Goal: Check status: Check status

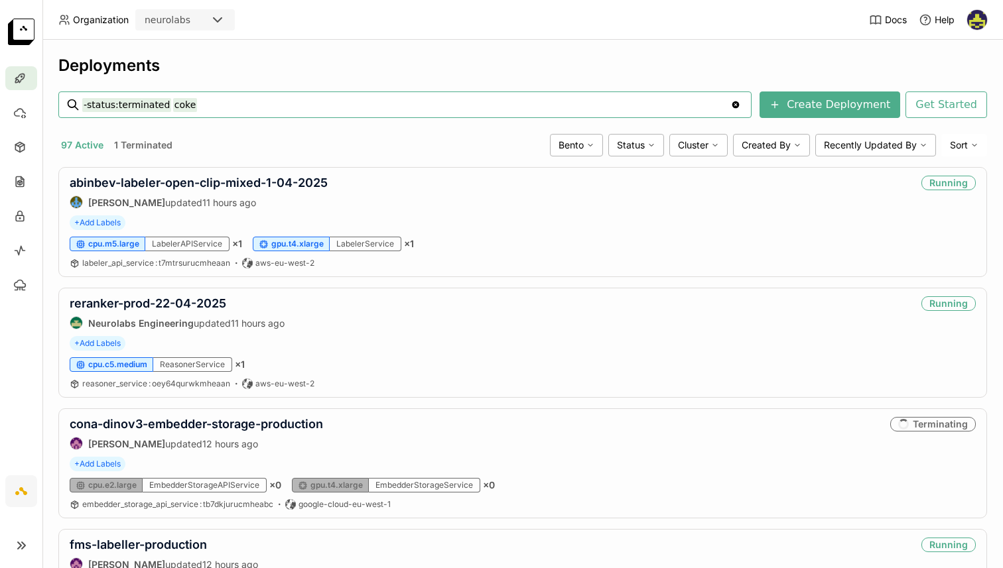
type input "-status:terminated coke"
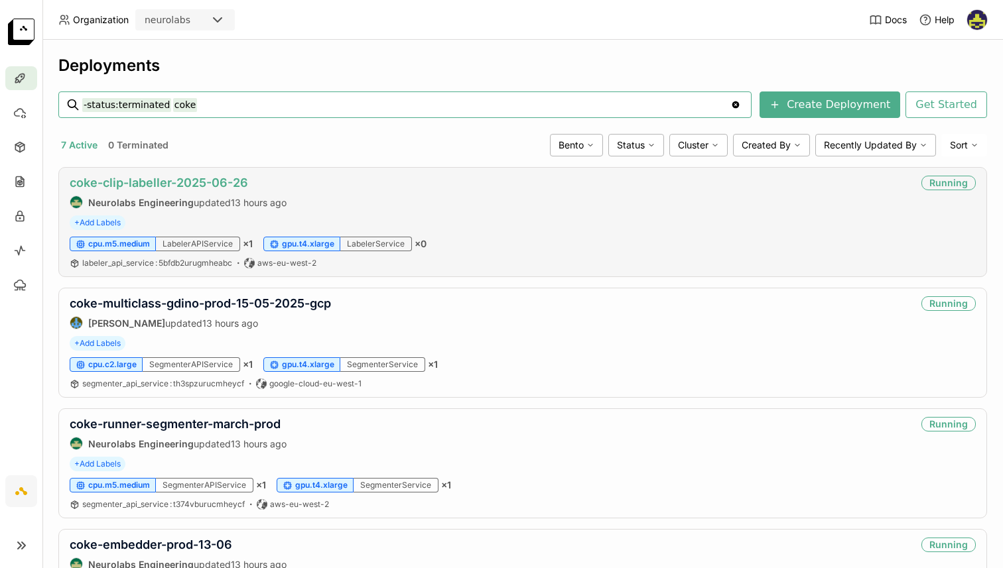
click at [188, 181] on link "coke-clip-labeller-2025-06-26" at bounding box center [159, 183] width 178 height 14
click at [208, 302] on link "coke-multiclass-gdino-prod-15-05-2025-gcp" at bounding box center [200, 303] width 261 height 14
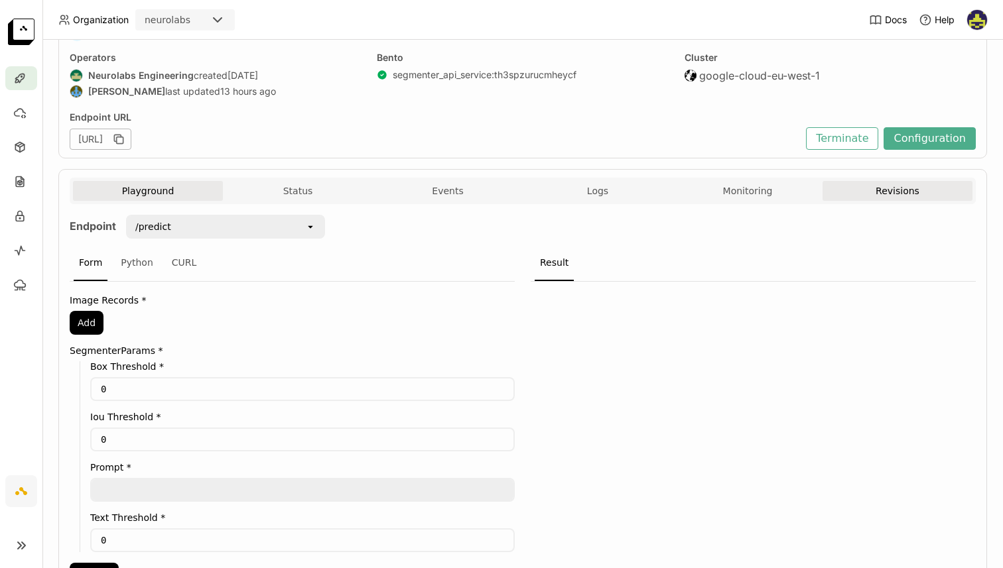
click at [897, 189] on button "Revisions" at bounding box center [897, 191] width 150 height 20
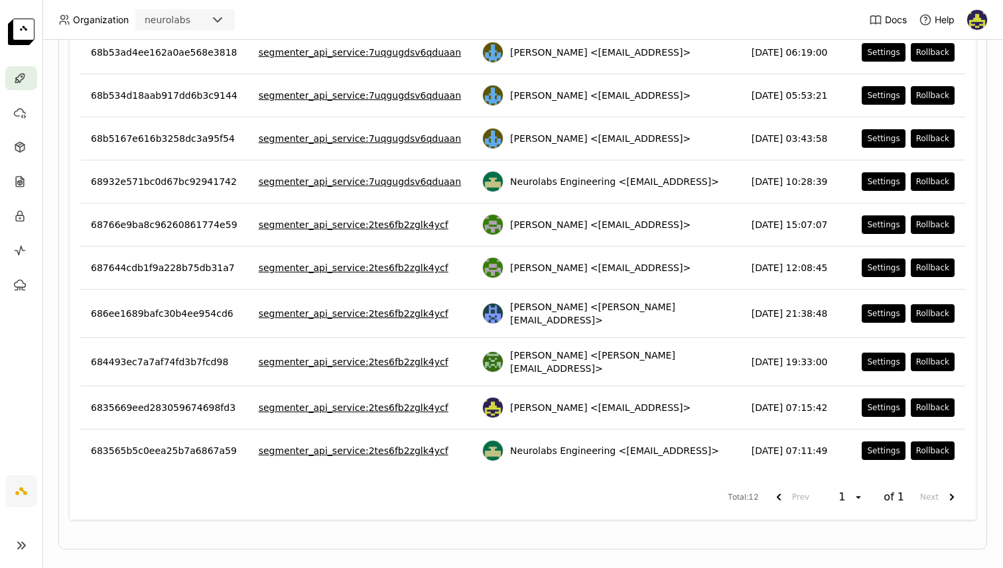
scroll to position [468, 0]
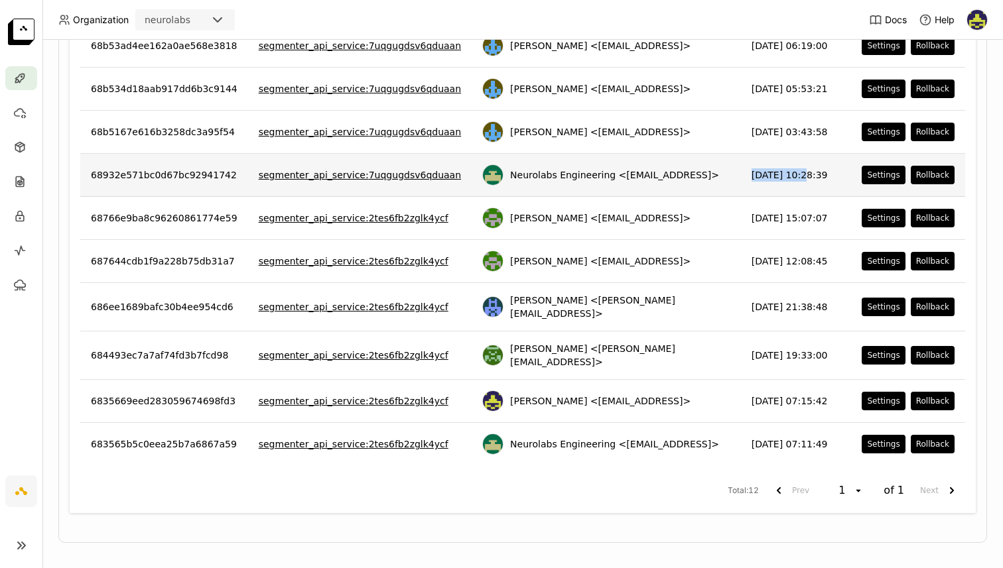
drag, startPoint x: 735, startPoint y: 174, endPoint x: 790, endPoint y: 175, distance: 55.7
click at [790, 175] on td "[DATE] 10:28:39" at bounding box center [796, 175] width 111 height 43
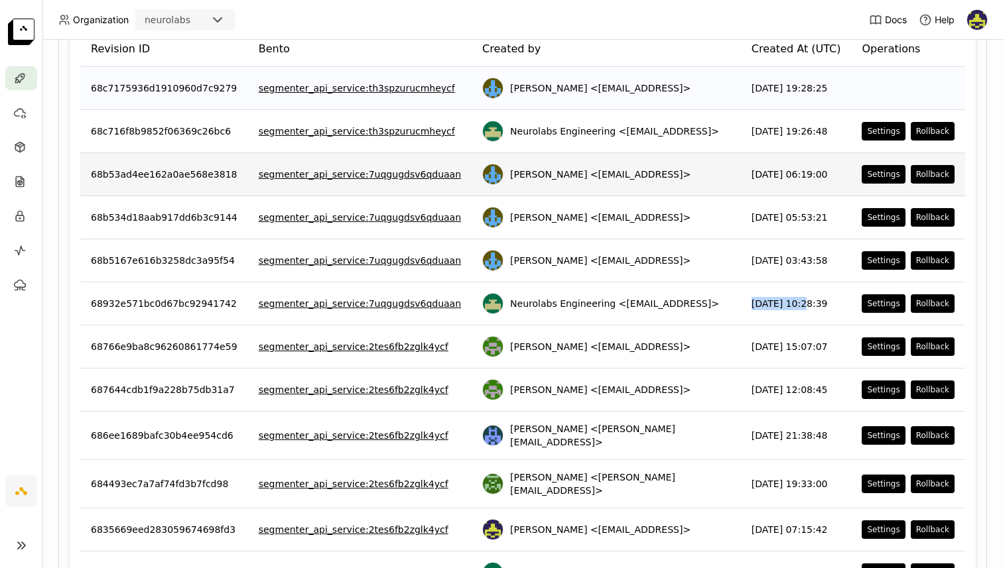
scroll to position [337, 0]
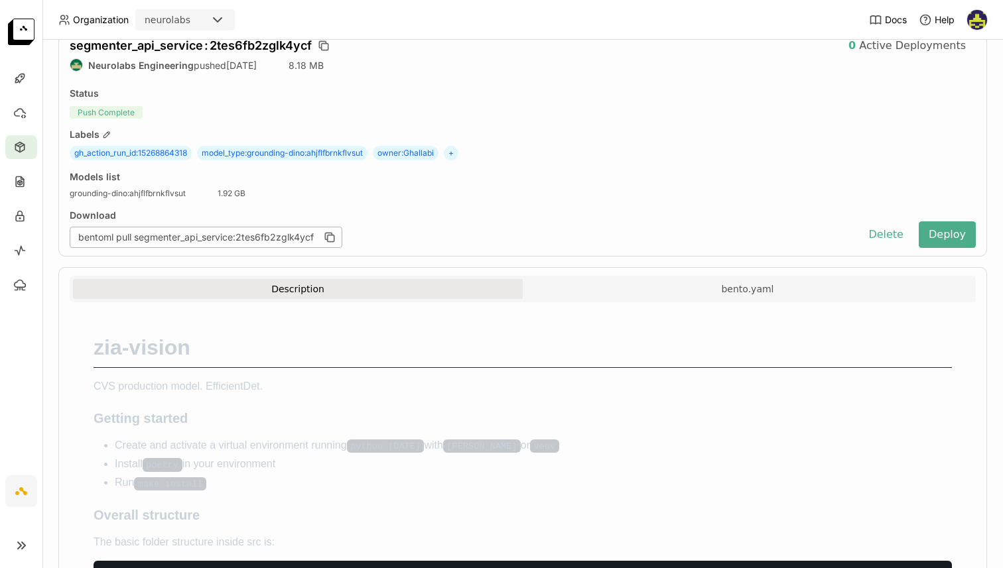
scroll to position [40, 0]
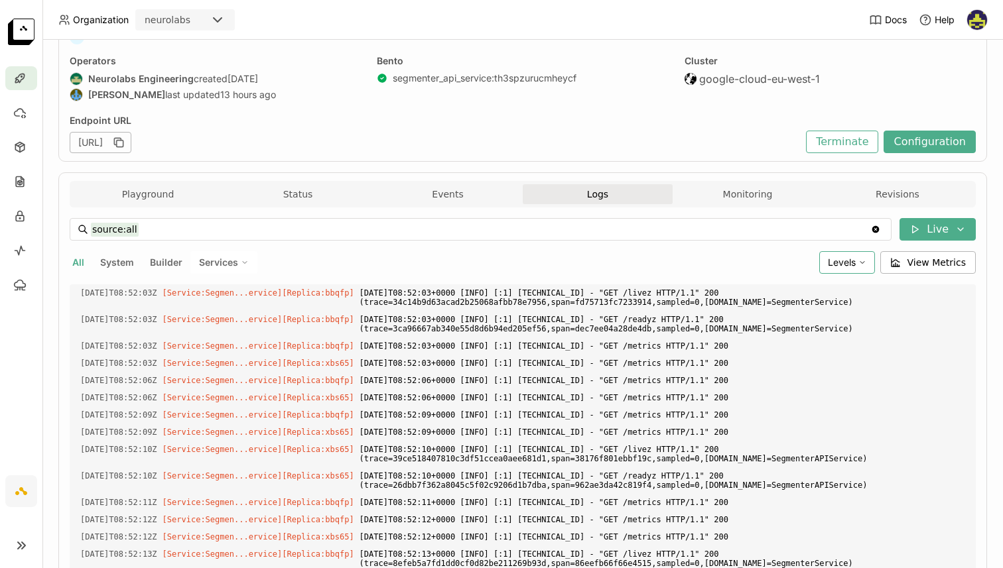
scroll to position [1748, 0]
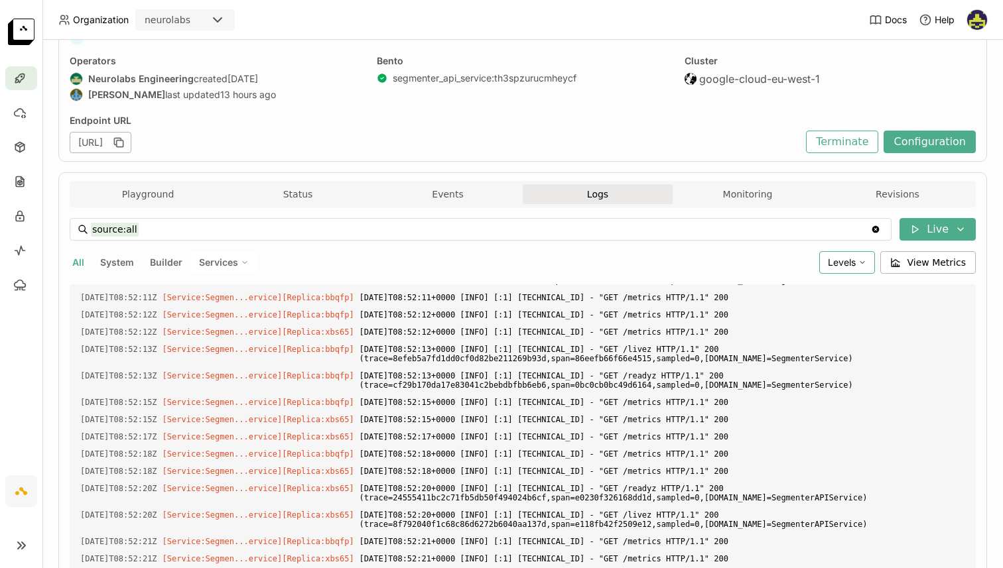
click at [845, 267] on span "Levels" at bounding box center [841, 262] width 28 height 11
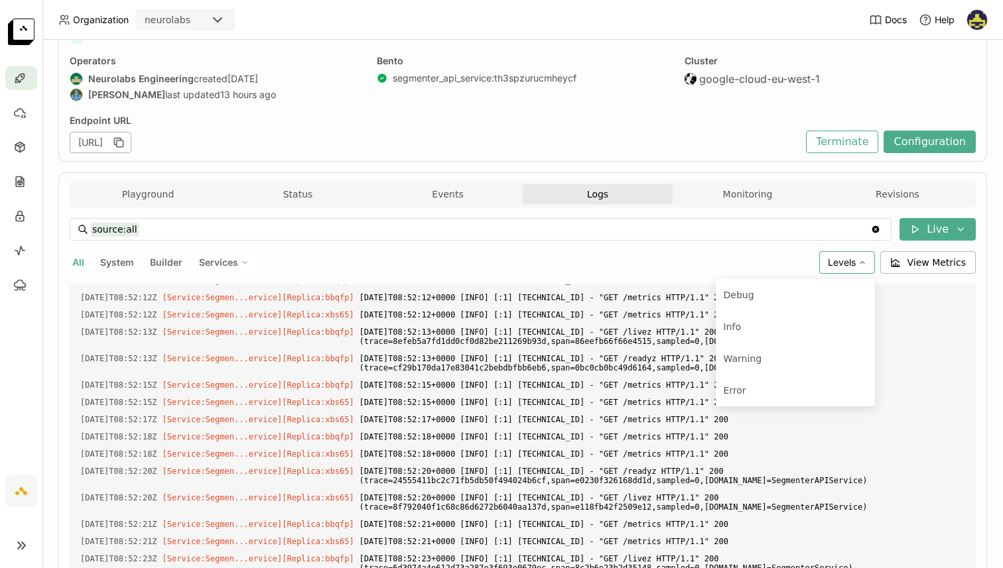
click at [845, 267] on span "Levels" at bounding box center [841, 262] width 28 height 11
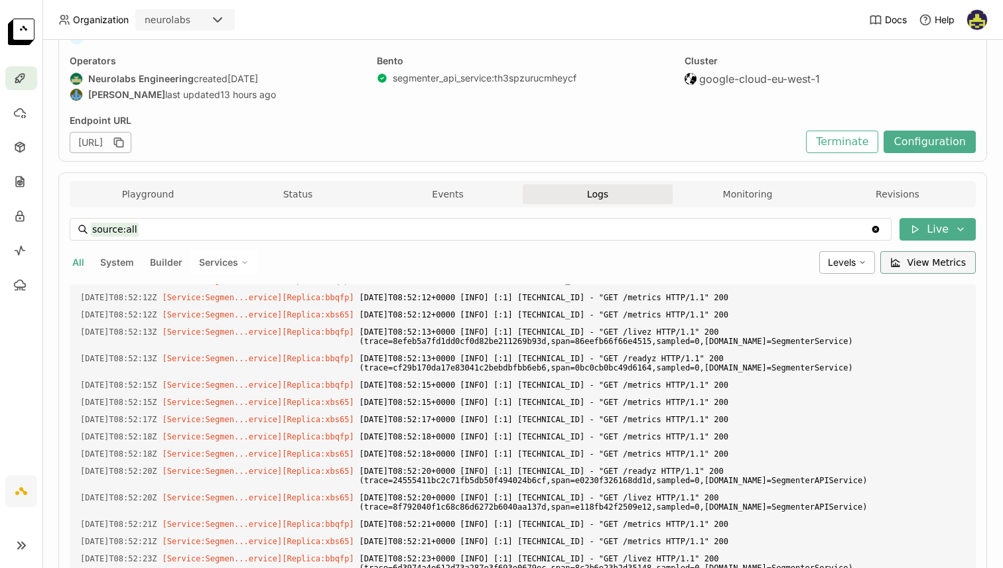
scroll to position [1783, 0]
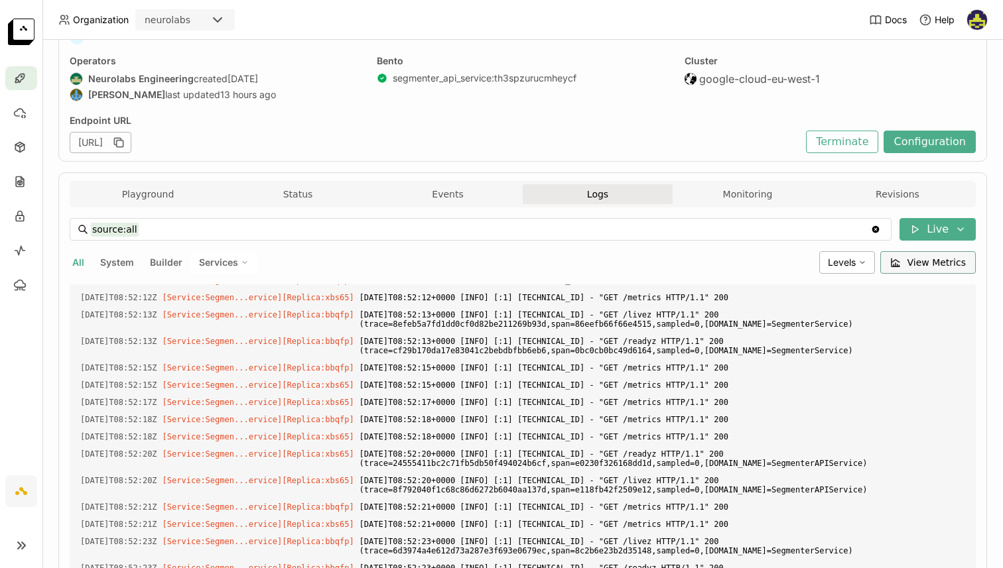
click at [919, 267] on span "View Metrics" at bounding box center [936, 262] width 59 height 13
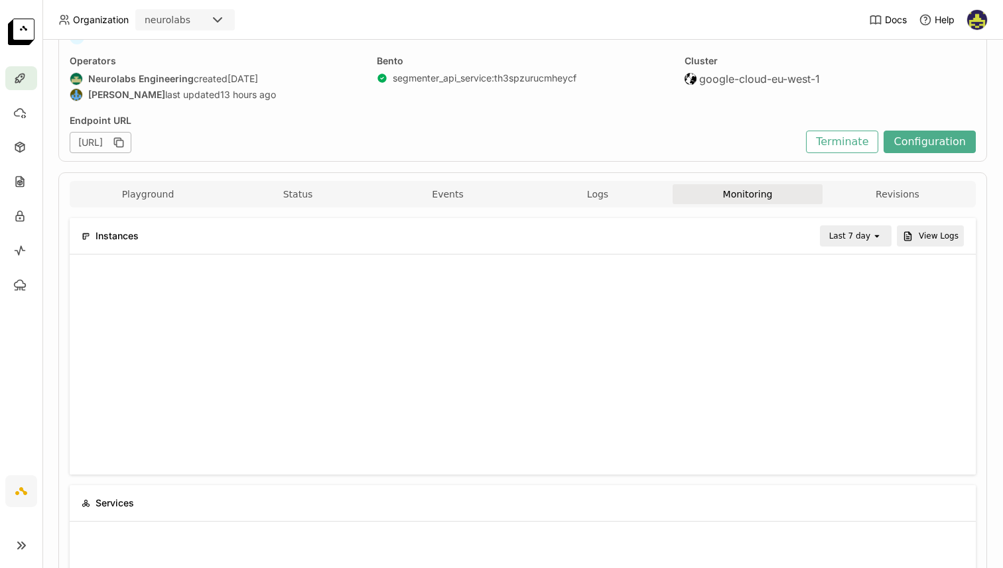
click at [849, 240] on div "Last 7 day" at bounding box center [849, 235] width 41 height 13
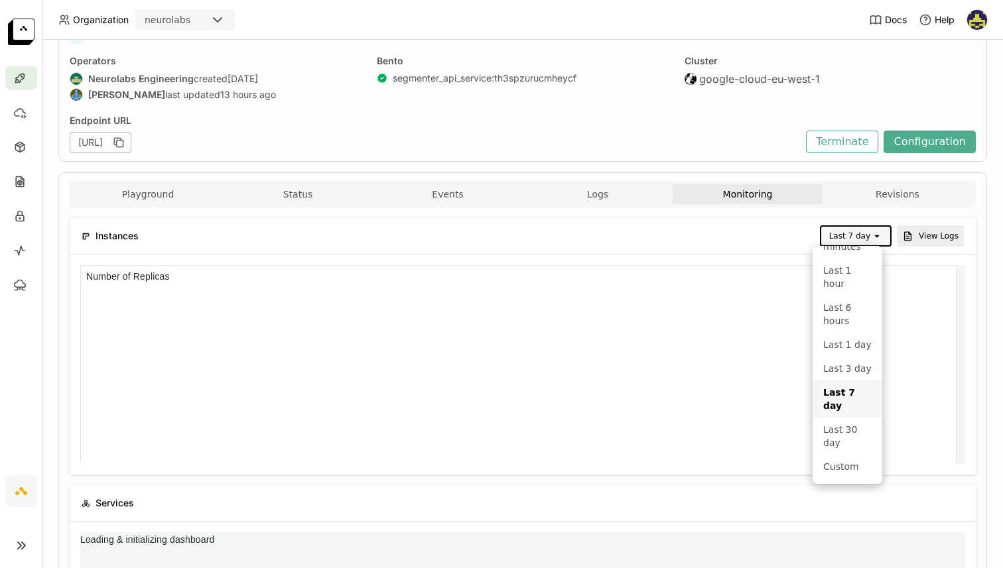
scroll to position [6, 6]
click at [835, 456] on li "Custom" at bounding box center [847, 467] width 70 height 24
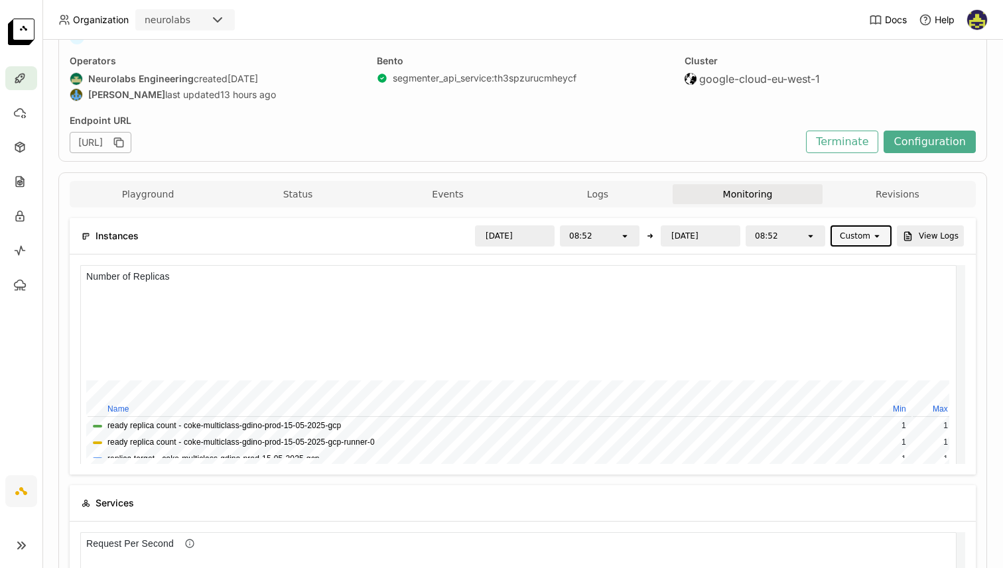
click at [860, 231] on div "Custom" at bounding box center [854, 235] width 31 height 13
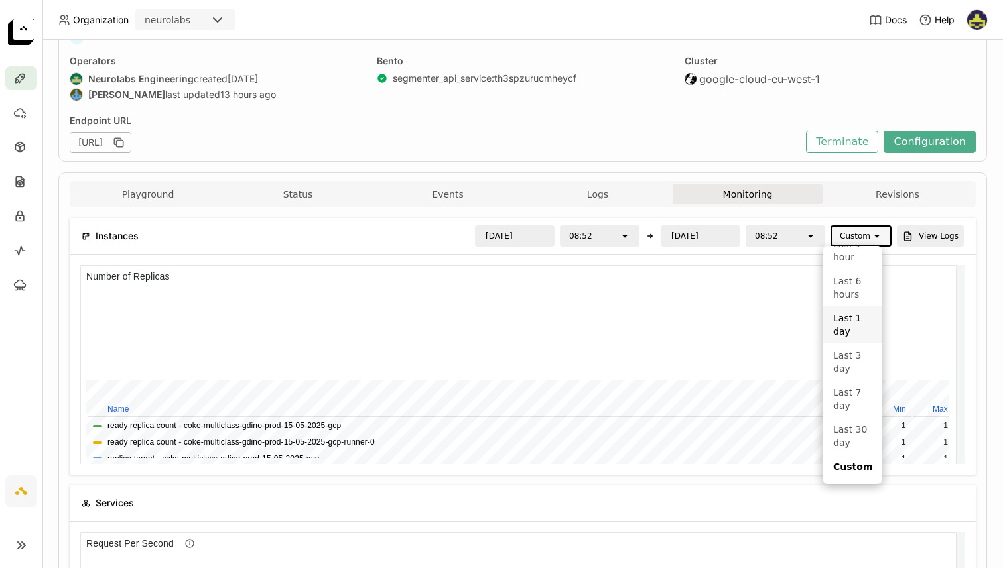
click at [500, 236] on div "Organization neurolabs Docs Help Deployments > coke-multiclass-gdino-prod-15-05…" at bounding box center [501, 284] width 1003 height 568
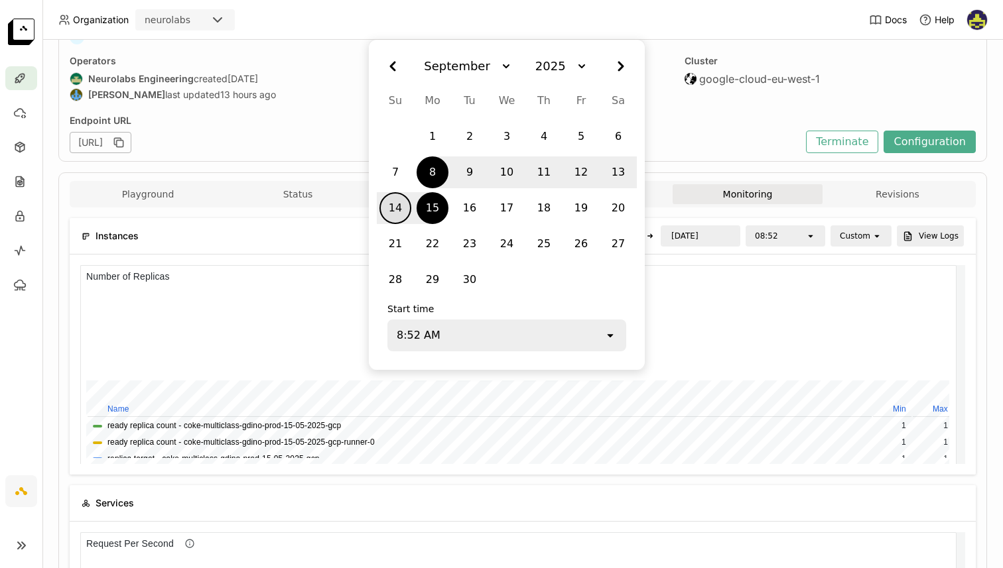
click at [392, 205] on div "14" at bounding box center [395, 208] width 27 height 24
type input "2025/09/14"
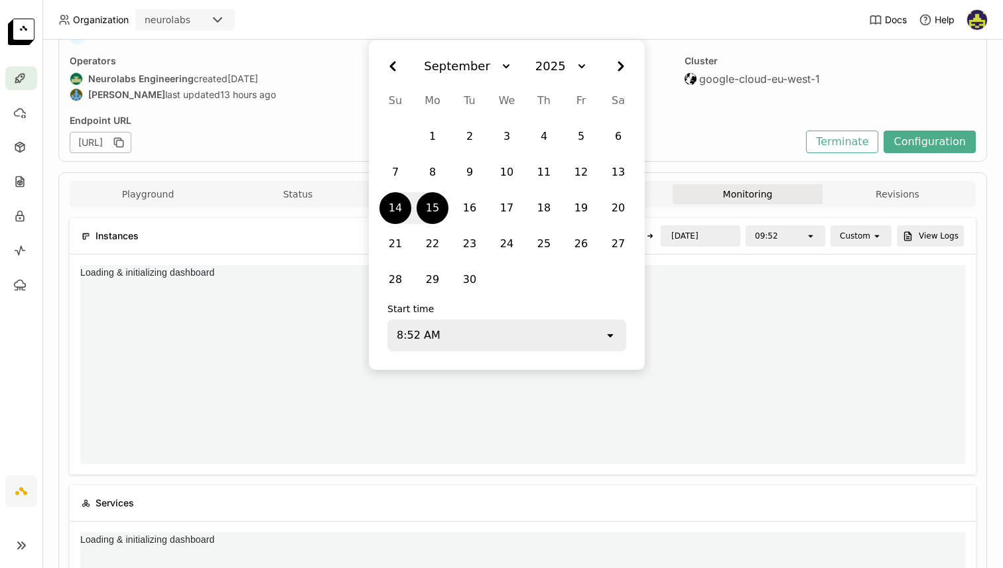
click at [424, 336] on div "8:52 AM" at bounding box center [419, 336] width 44 height 16
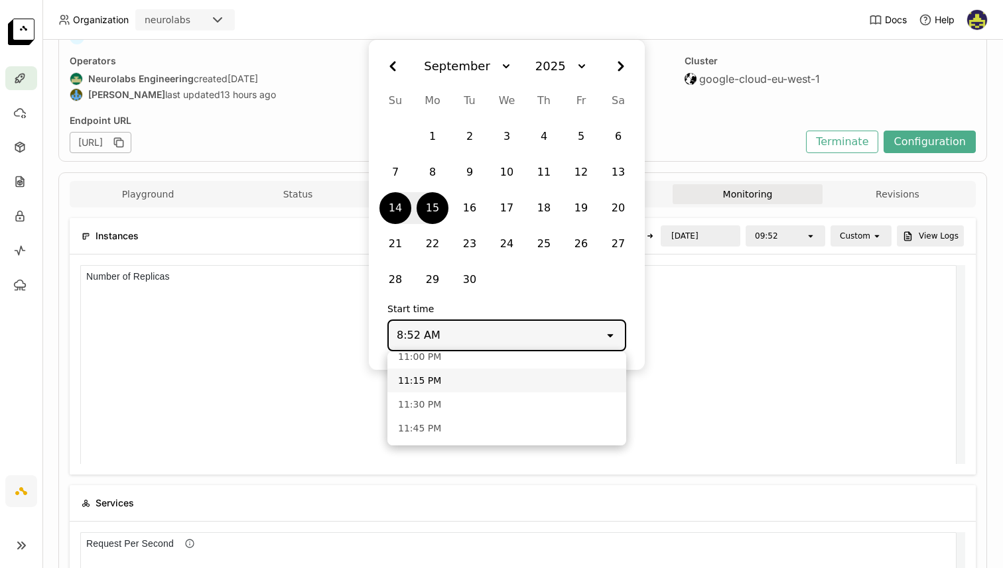
click at [443, 385] on div "11:15 PM" at bounding box center [506, 380] width 217 height 13
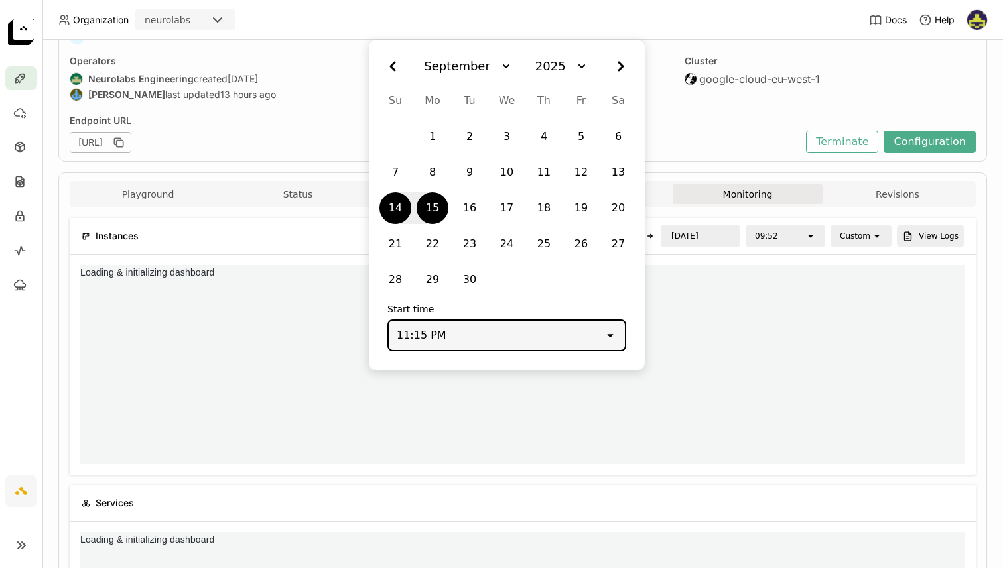
click at [690, 237] on div "Organization neurolabs Docs Help Deployments > coke-multiclass-gdino-prod-15-05…" at bounding box center [501, 284] width 1003 height 568
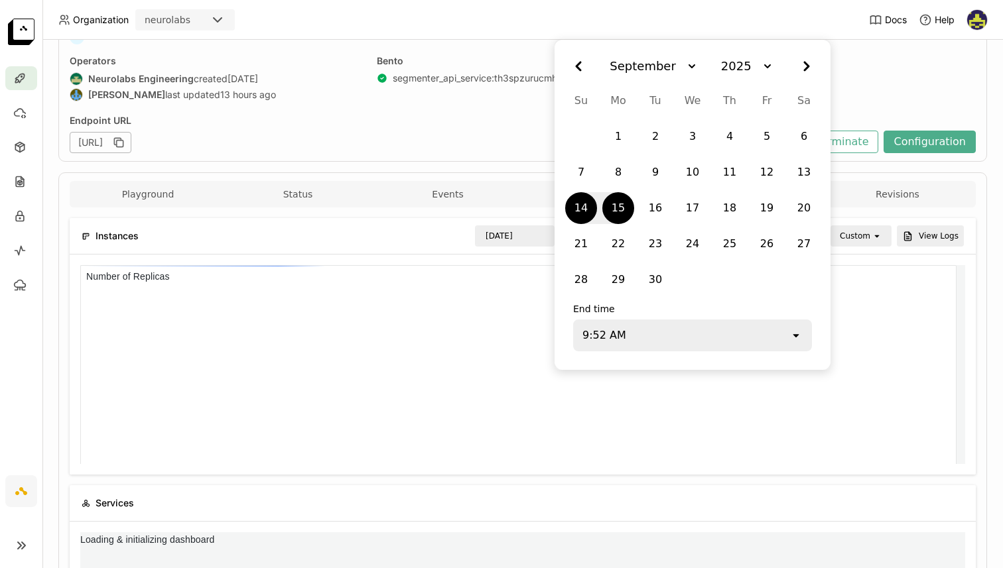
click at [580, 205] on div "14" at bounding box center [581, 208] width 27 height 24
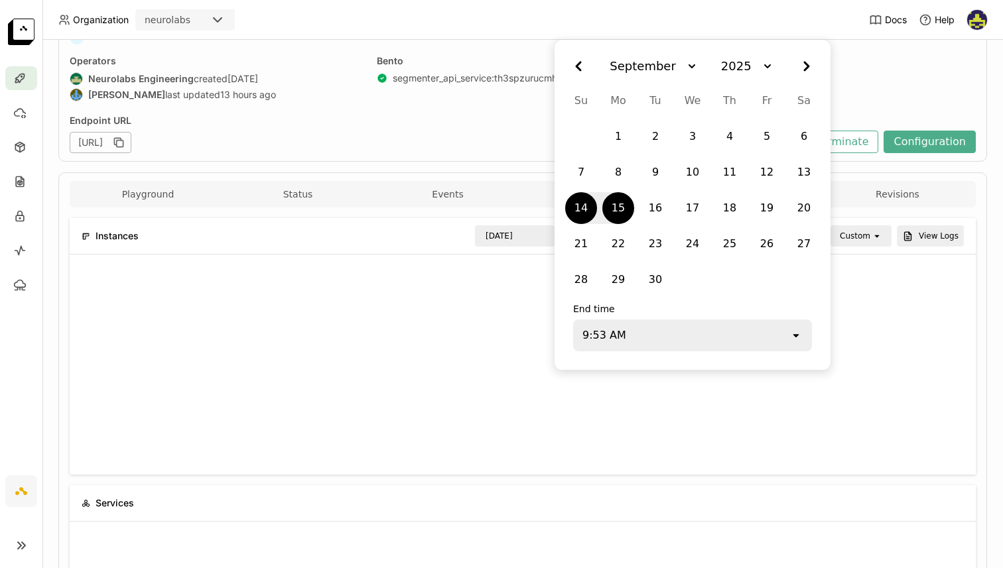
type input "2025/09/15"
click at [627, 332] on div "9:53 AM" at bounding box center [681, 335] width 215 height 29
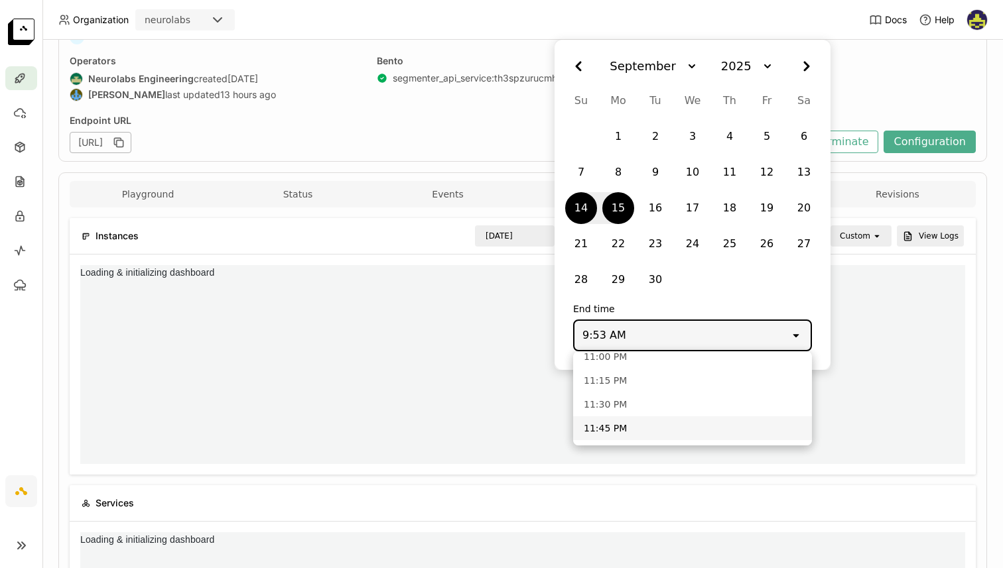
click at [627, 424] on div "11:45 PM" at bounding box center [691, 428] width 217 height 13
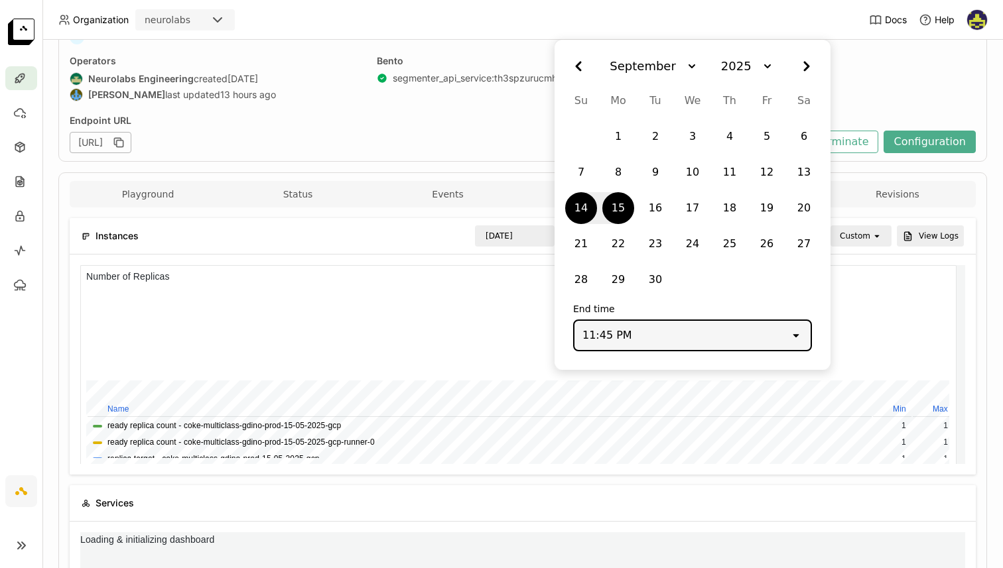
click at [505, 117] on div "Endpoint URL" at bounding box center [434, 121] width 729 height 12
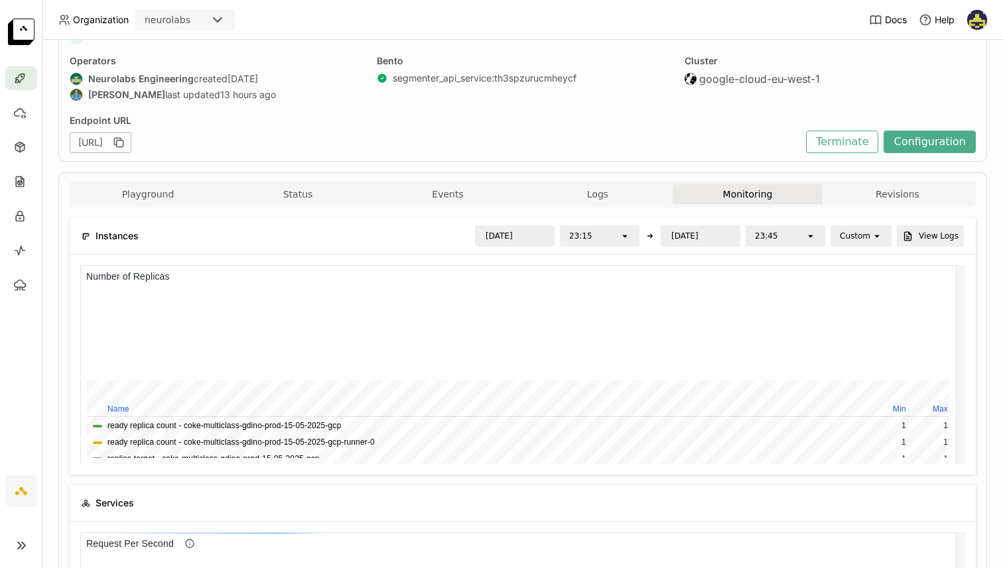
click at [690, 239] on div "Organization neurolabs Docs Help Deployments > coke-multiclass-gdino-prod-15-05…" at bounding box center [501, 284] width 1003 height 568
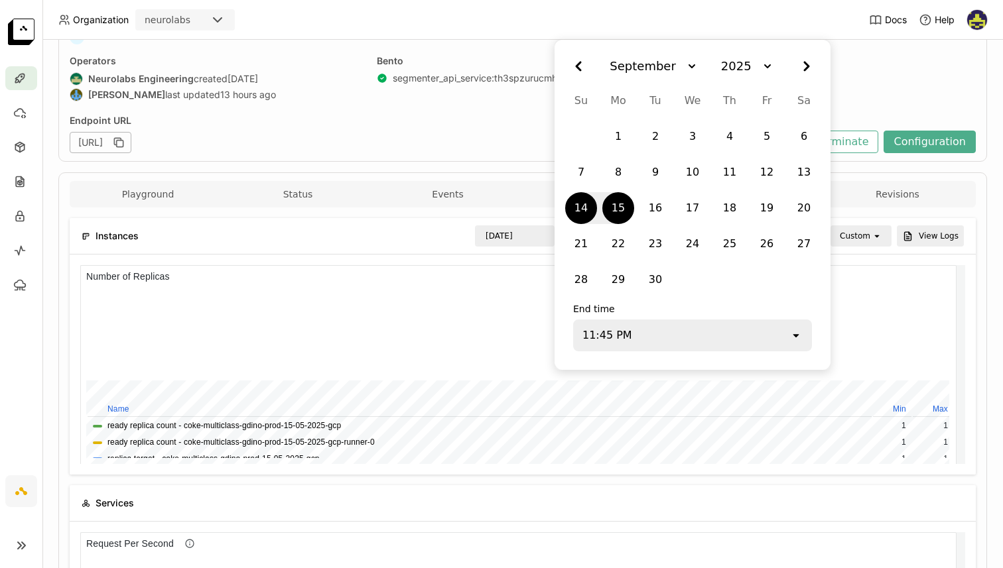
click at [515, 148] on div "[URL]" at bounding box center [434, 142] width 729 height 21
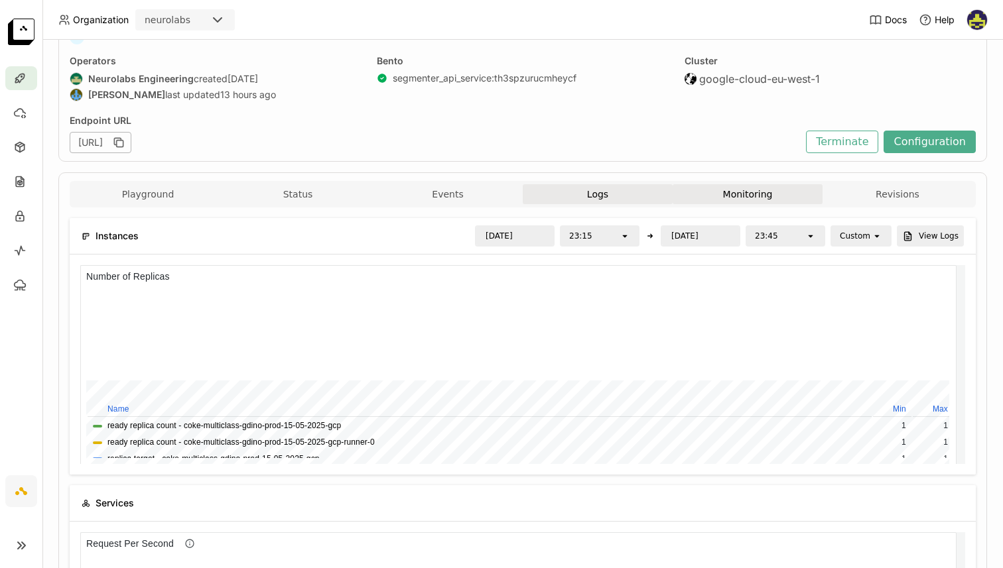
click at [604, 190] on button "Logs" at bounding box center [597, 194] width 150 height 20
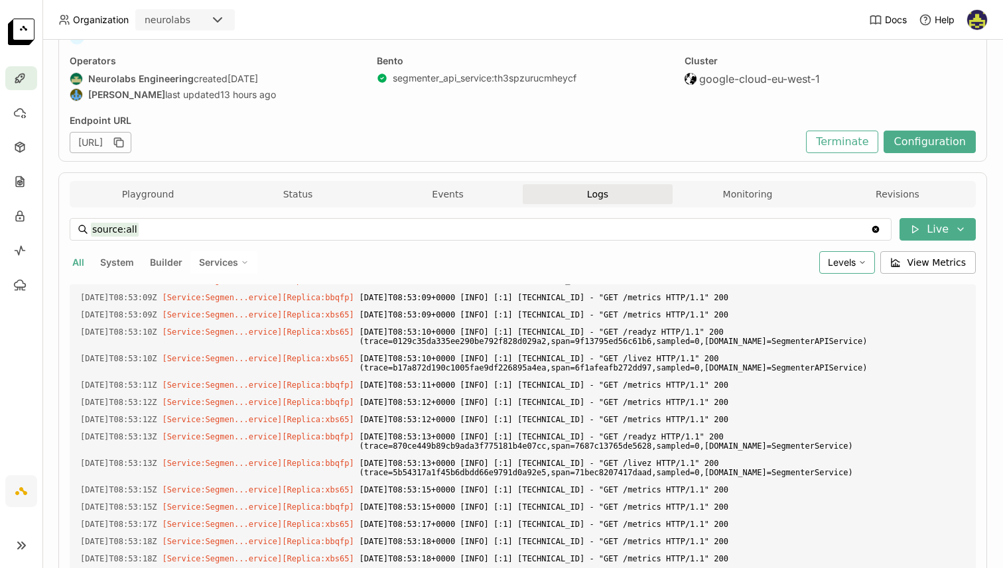
click at [843, 263] on span "Levels" at bounding box center [841, 262] width 28 height 11
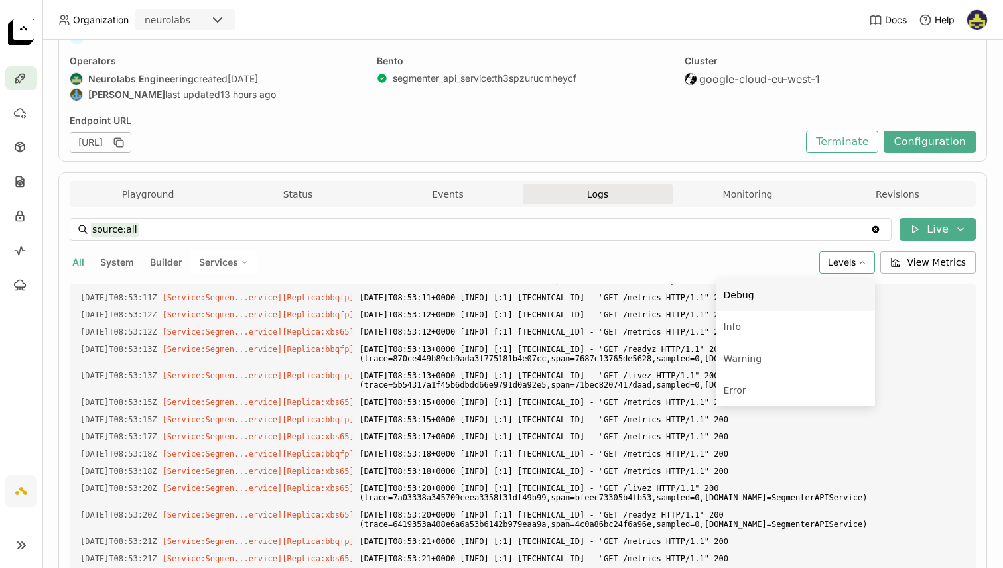
click at [701, 247] on div "source:all source:all Clear value Live All System Builder Services Levels Debug…" at bounding box center [523, 450] width 906 height 464
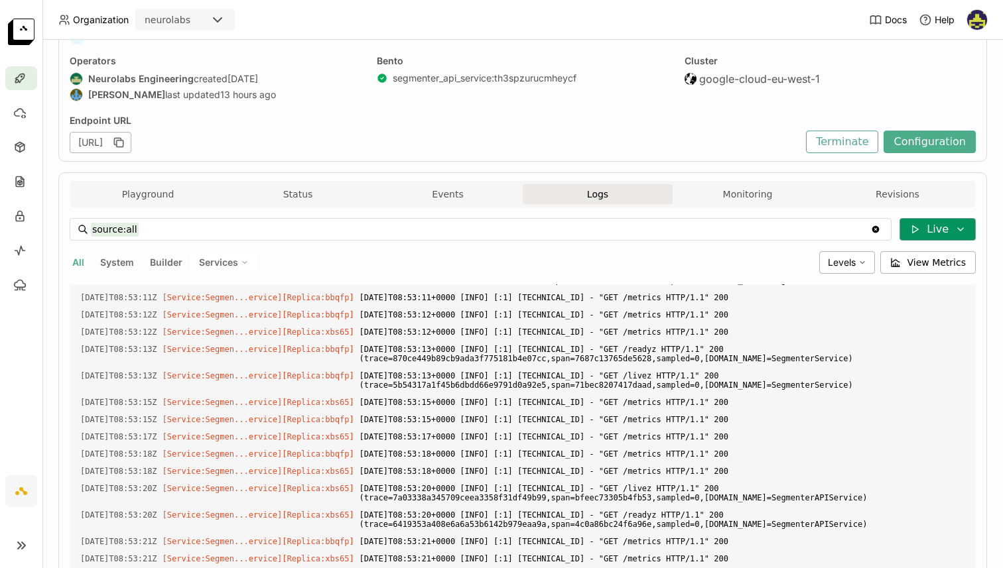
click at [955, 228] on icon at bounding box center [960, 229] width 11 height 11
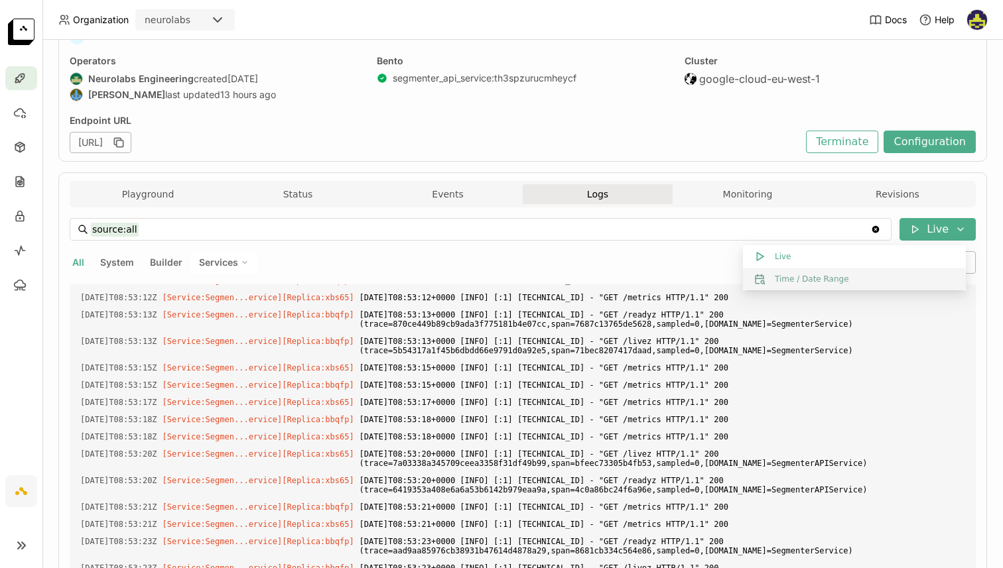
click at [831, 284] on button "Time / Date Range" at bounding box center [854, 279] width 223 height 23
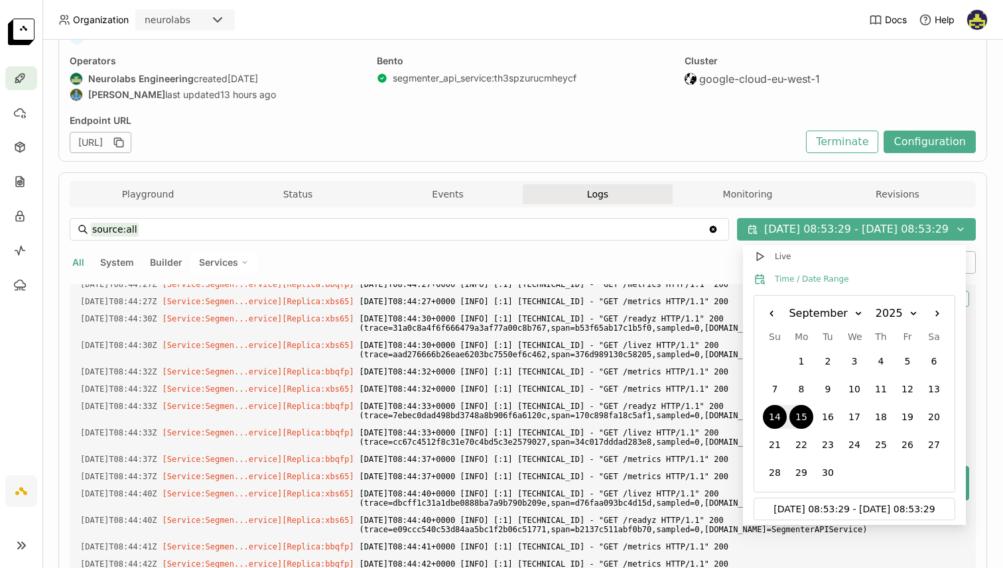
click at [778, 418] on div "14" at bounding box center [775, 417] width 24 height 24
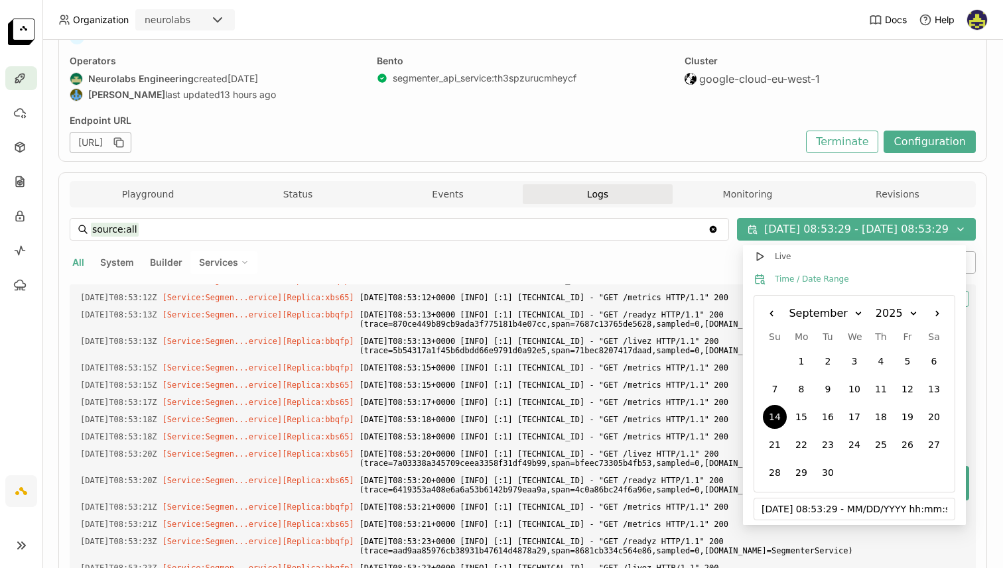
click at [807, 508] on input "09/14/2025 08:53:29 - MM/DD/YYYY hh:mm:ss" at bounding box center [854, 509] width 186 height 21
drag, startPoint x: 814, startPoint y: 509, endPoint x: 827, endPoint y: 511, distance: 12.8
click at [827, 511] on input "09/14/2025 08:53:29 - MM/DD/YYYY hh:mm:ss" at bounding box center [854, 509] width 186 height 21
click at [822, 515] on input "09/14/2025 08:53:29 - MM/DD/YYYY hh:mm:ss" at bounding box center [854, 509] width 186 height 21
drag, startPoint x: 815, startPoint y: 512, endPoint x: 825, endPoint y: 512, distance: 10.6
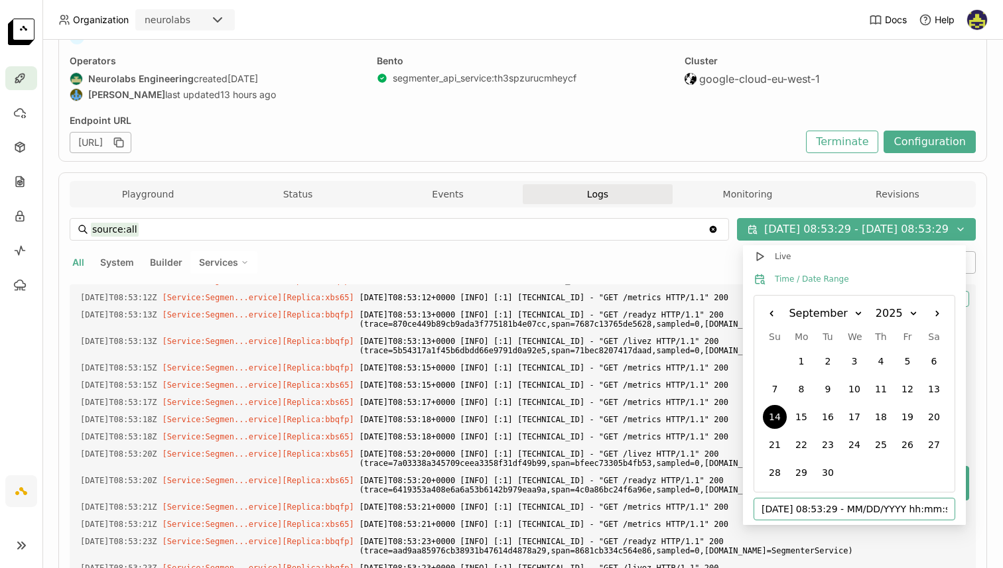
click at [825, 512] on input "09/14/2025 08:53:29 - MM/DD/YYYY hh:mm:ss" at bounding box center [854, 509] width 186 height 21
drag, startPoint x: 828, startPoint y: 510, endPoint x: 837, endPoint y: 511, distance: 9.4
click at [837, 511] on input "09/14/2025 23:53:29 - MM/DD/YYYY hh:mm:ss" at bounding box center [854, 509] width 186 height 21
click at [778, 419] on div "14" at bounding box center [775, 417] width 24 height 24
click at [772, 405] on div "14" at bounding box center [775, 417] width 24 height 24
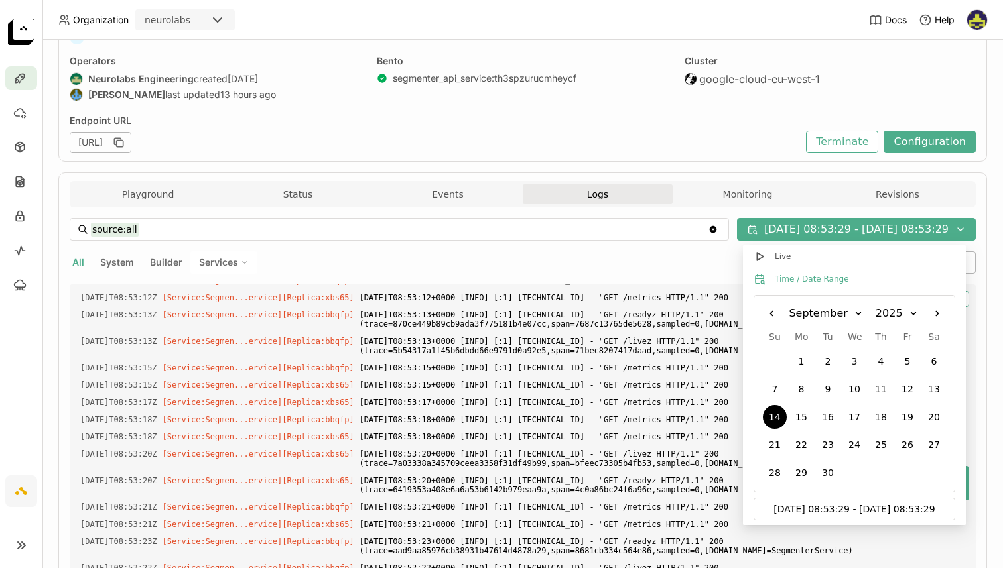
click at [877, 511] on input "09/14/2025 08:53:29 - 09/15/2025 08:53:29" at bounding box center [854, 509] width 186 height 21
click at [885, 511] on input "09/14/2025 08:53:29 - 09/15/2025 08:53:29" at bounding box center [854, 509] width 186 height 21
click at [815, 511] on input "09/14/2025 08:53:29 - 09/14/2025 08:53:29" at bounding box center [854, 509] width 186 height 21
drag, startPoint x: 814, startPoint y: 509, endPoint x: 824, endPoint y: 513, distance: 10.5
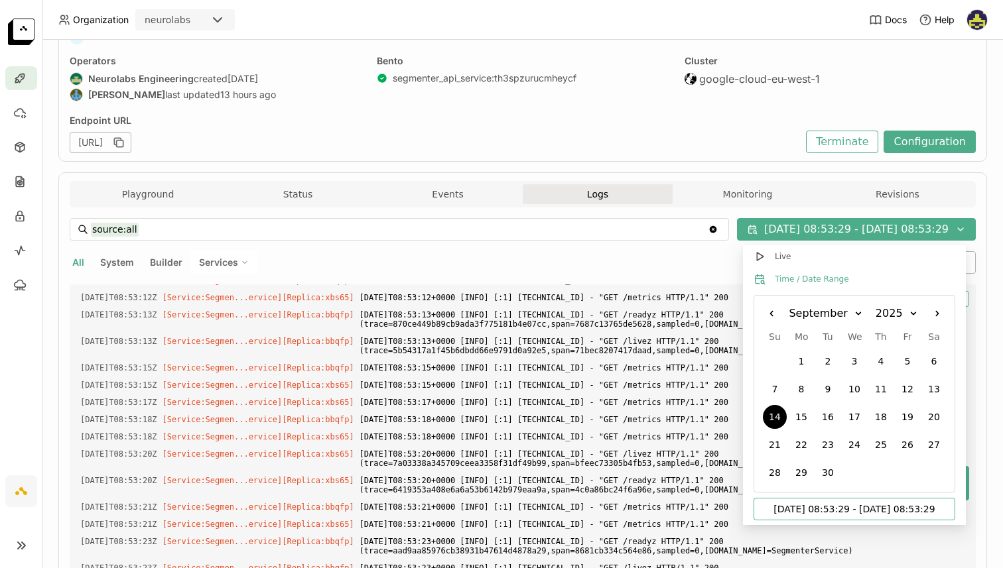
click at [824, 513] on input "09/14/2025 08:53:29 - 09/14/2025 08:53:29" at bounding box center [854, 509] width 186 height 21
click at [918, 515] on input "09/14/2025 23:00:00 - 09/14/2025 08:53:29" at bounding box center [854, 509] width 186 height 21
click at [919, 511] on input "09/14/2025 23:00:00 - 09/14/2025 08:53:29" at bounding box center [854, 509] width 186 height 21
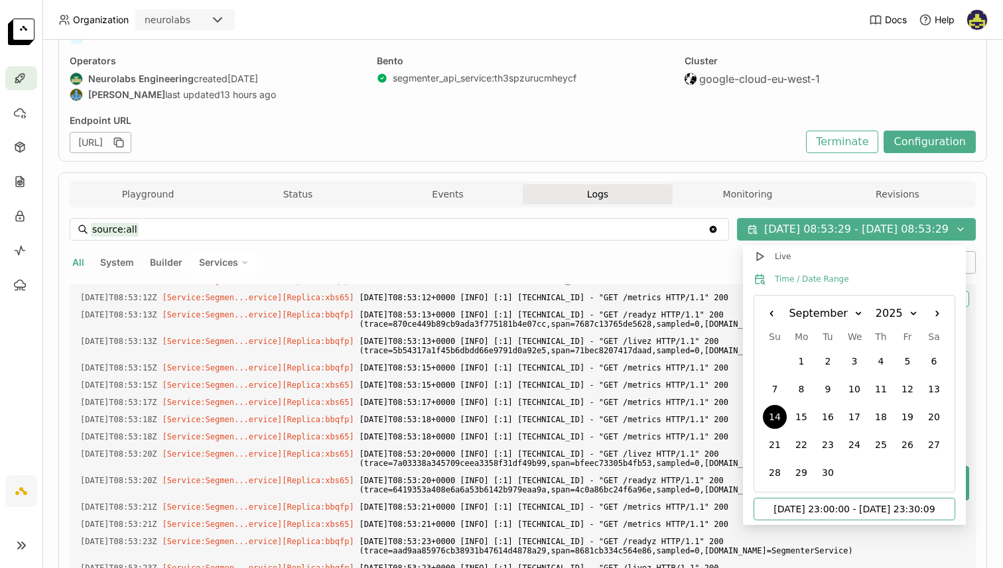
scroll to position [0, 6]
type input "09/14/2025 23:00:00 - 09/14/2025 23:30:00"
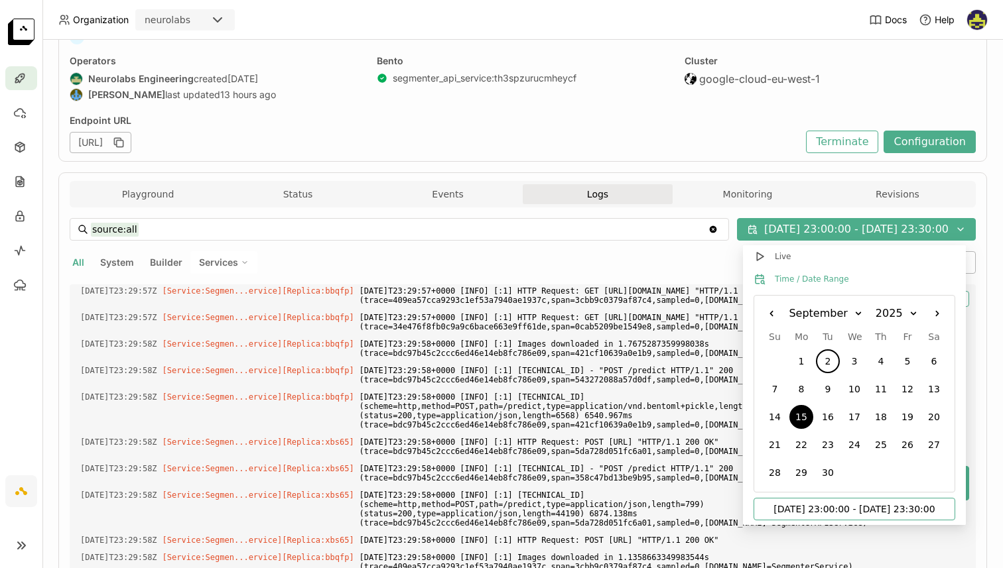
scroll to position [38181, 0]
click at [637, 254] on div "All System Builder Services" at bounding box center [442, 262] width 744 height 23
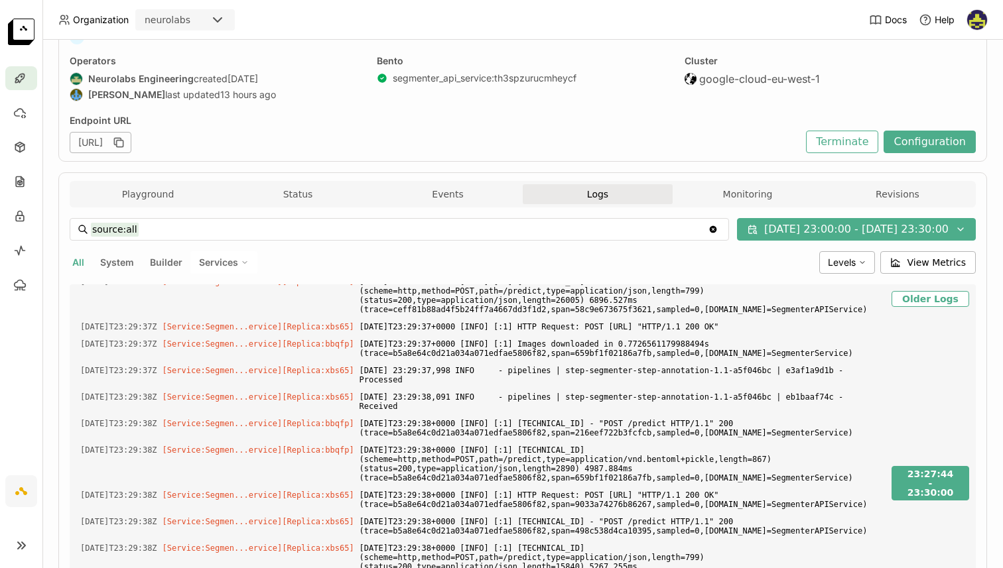
scroll to position [23344, 0]
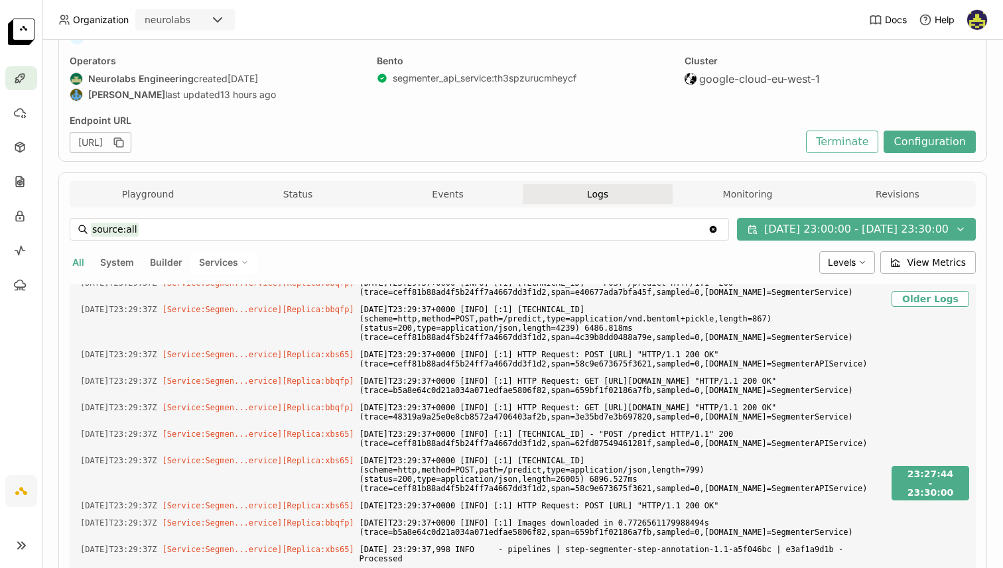
scroll to position [23010, 0]
